Goal: Information Seeking & Learning: Learn about a topic

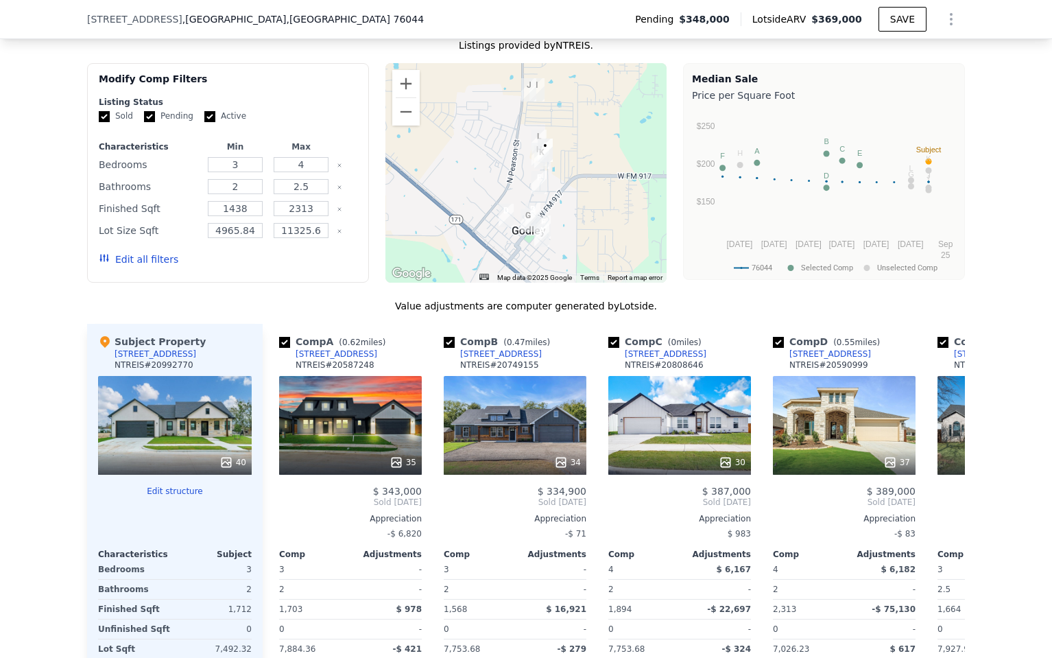
scroll to position [1215, 0]
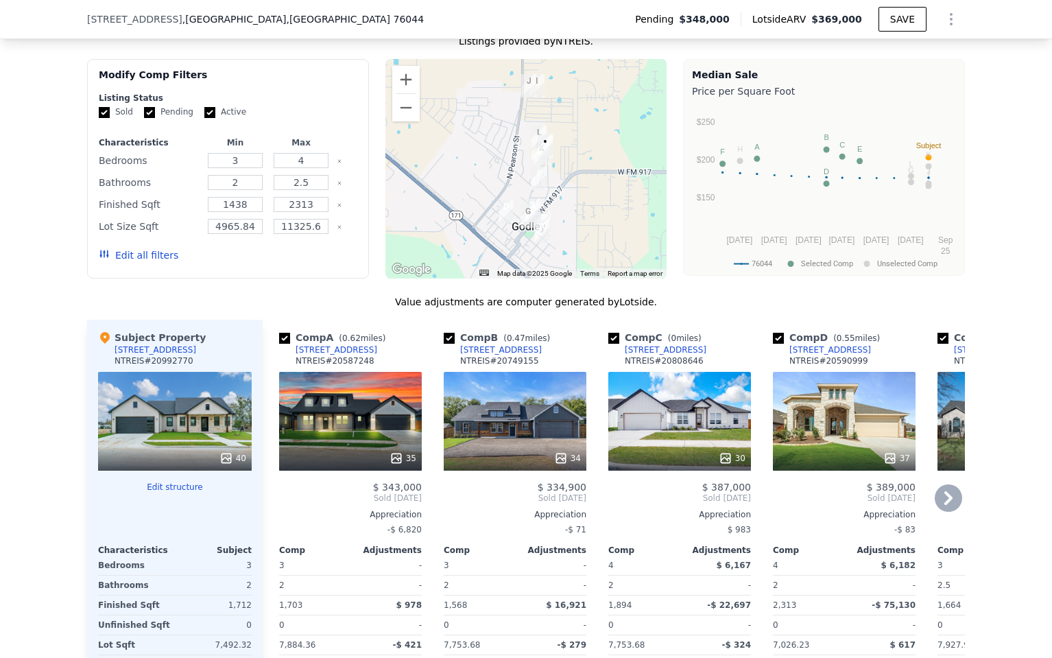
click at [351, 421] on div "35" at bounding box center [350, 421] width 143 height 99
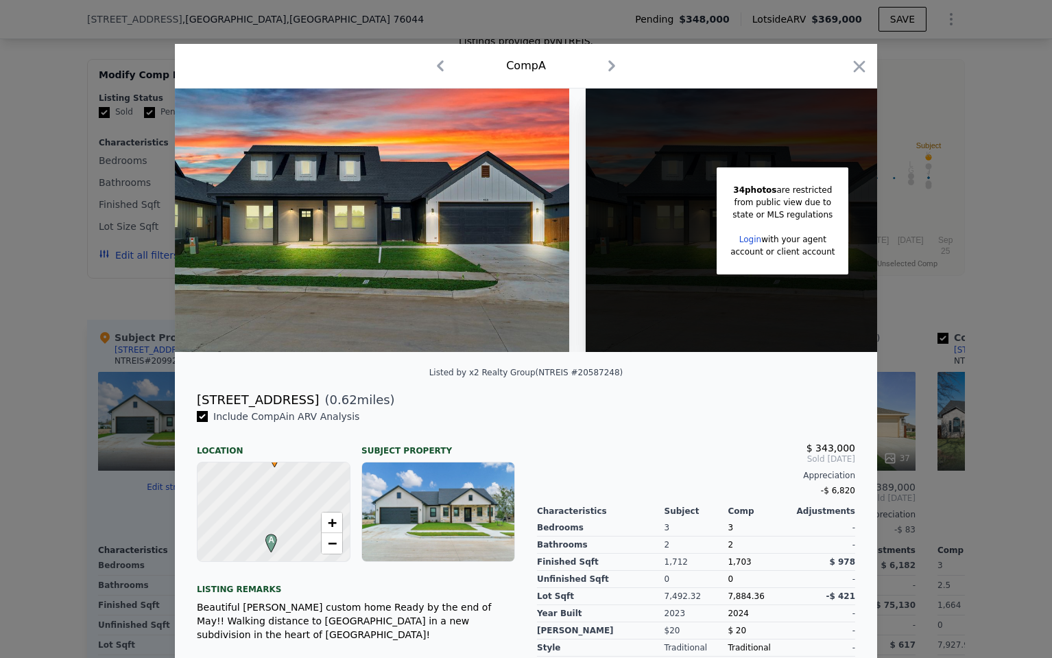
click at [614, 64] on icon "button" at bounding box center [611, 65] width 7 height 11
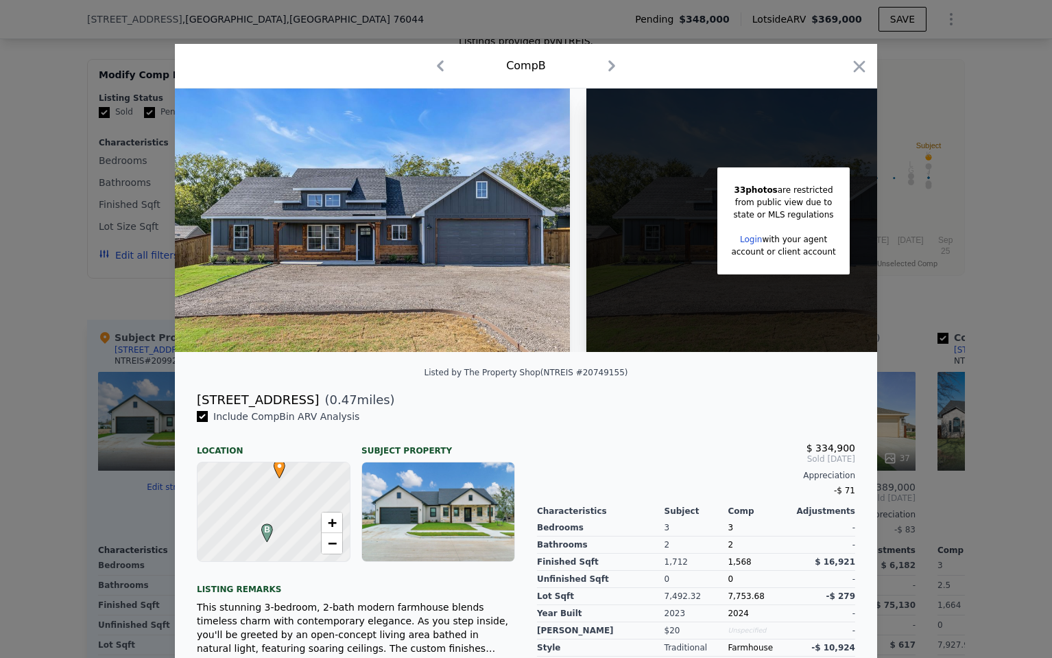
click at [441, 63] on icon "button" at bounding box center [440, 65] width 7 height 11
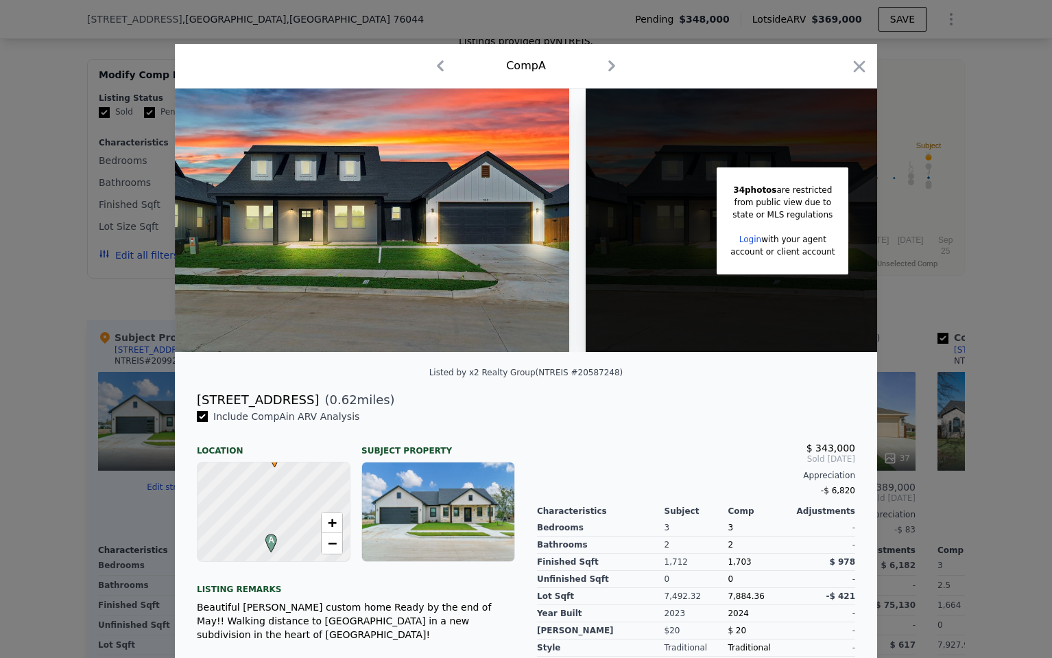
click at [615, 64] on icon "button" at bounding box center [612, 66] width 22 height 22
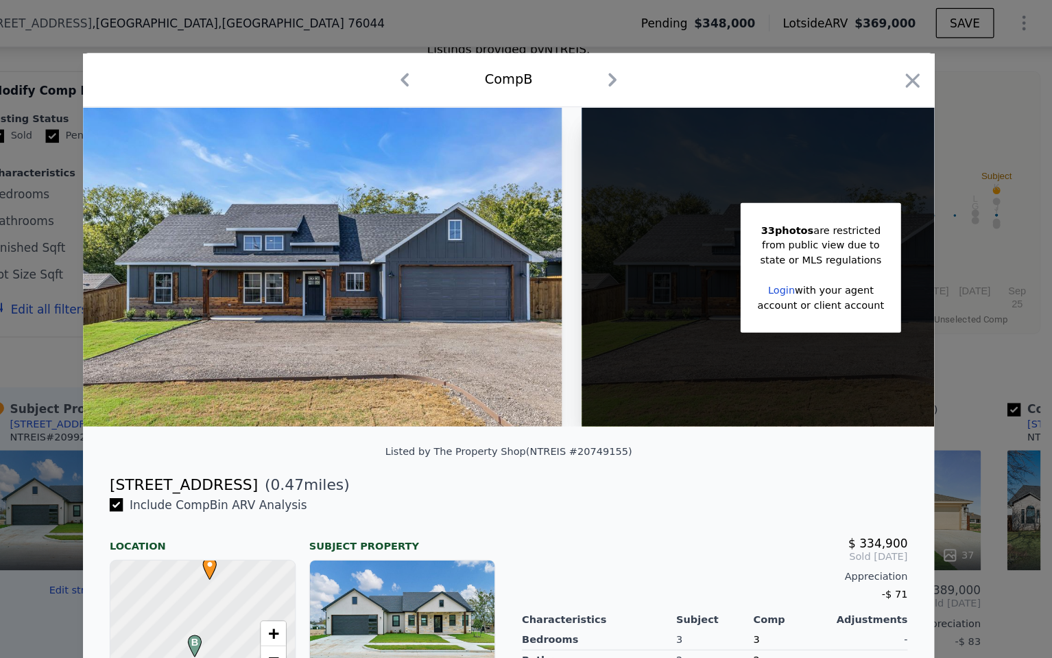
click at [429, 64] on icon "button" at bounding box center [440, 66] width 22 height 22
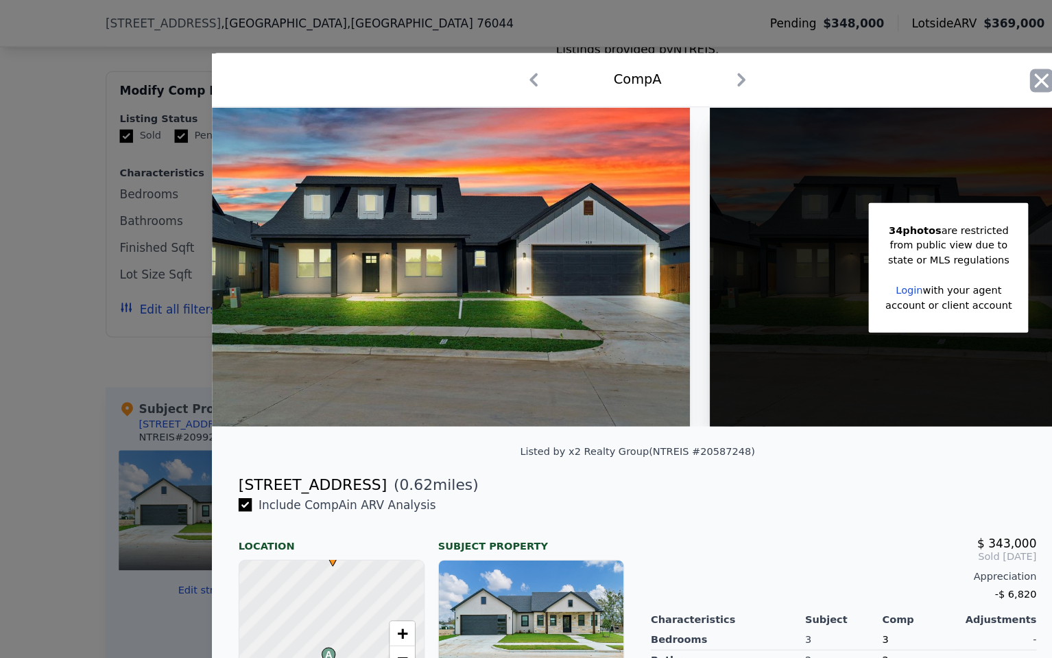
click at [860, 63] on icon "button" at bounding box center [859, 66] width 19 height 19
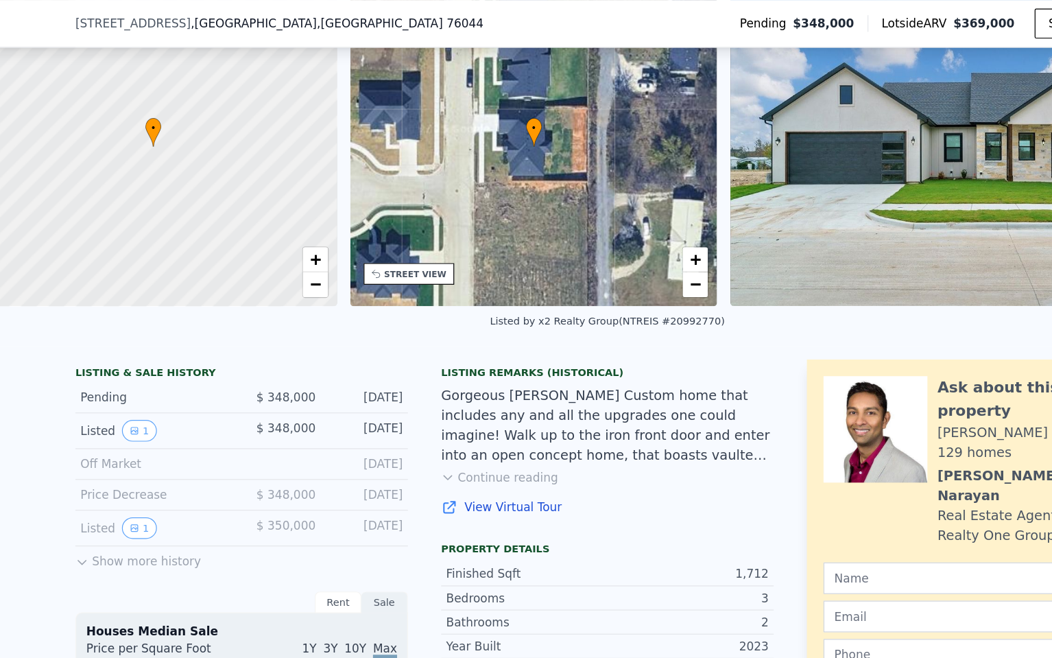
scroll to position [103, 0]
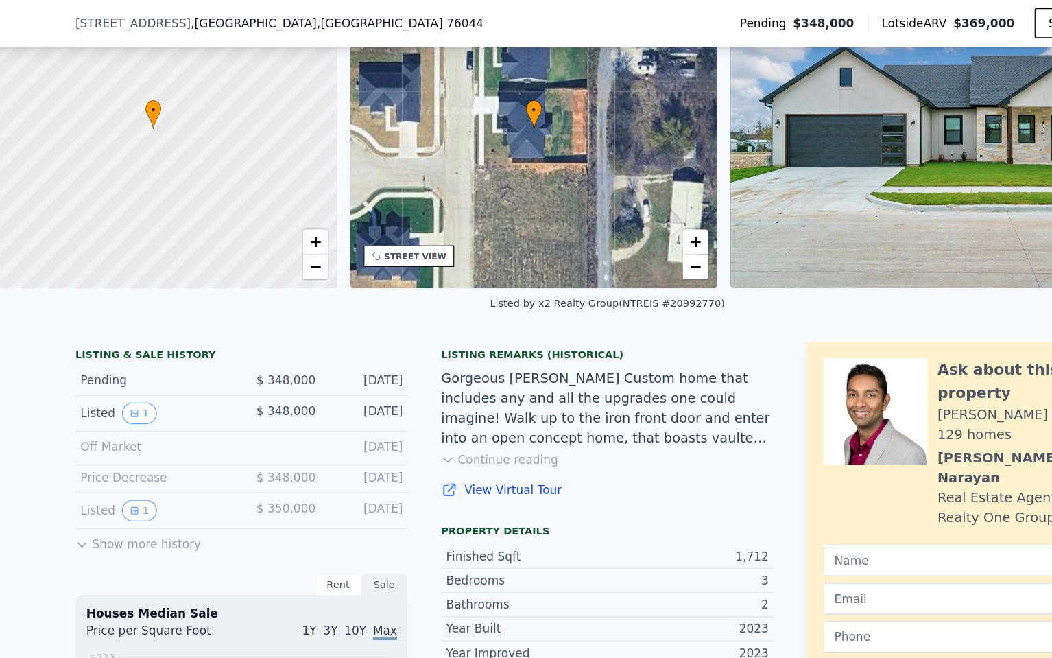
click at [89, 451] on icon at bounding box center [92, 449] width 6 height 3
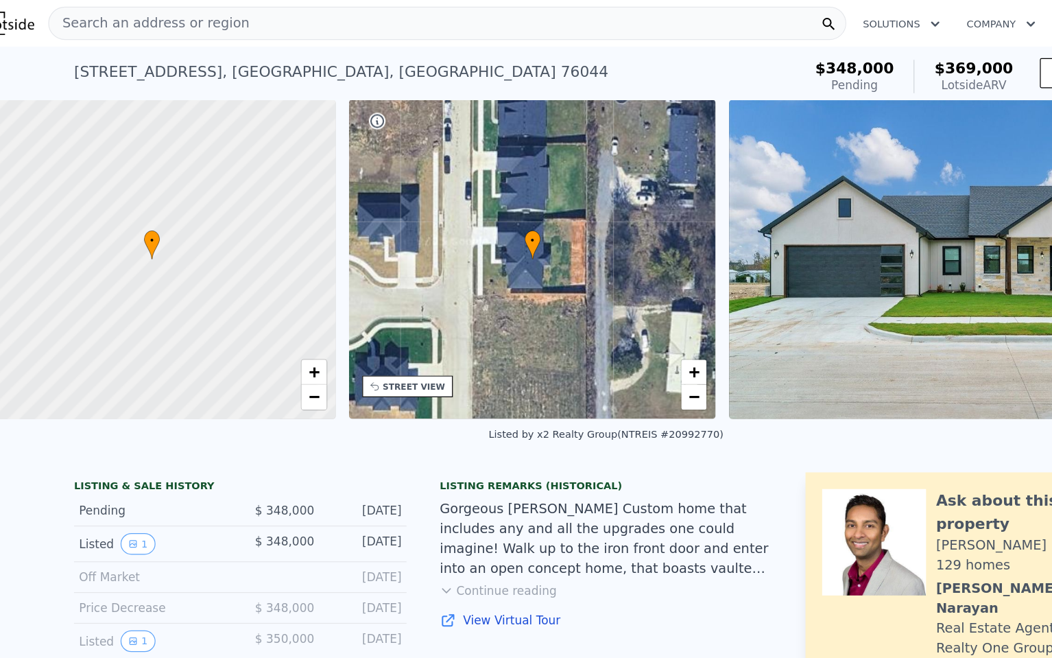
scroll to position [0, 0]
